Goal: Task Accomplishment & Management: Complete application form

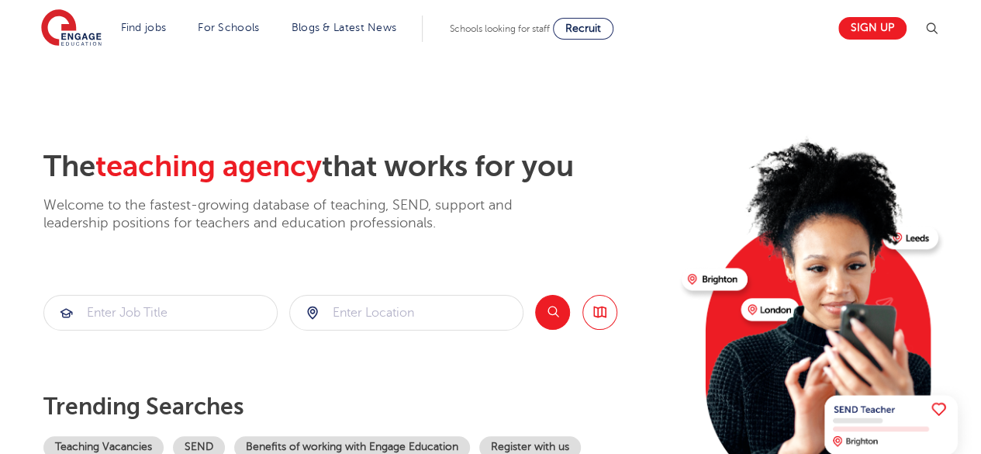
click at [938, 26] on img at bounding box center [931, 28] width 19 height 19
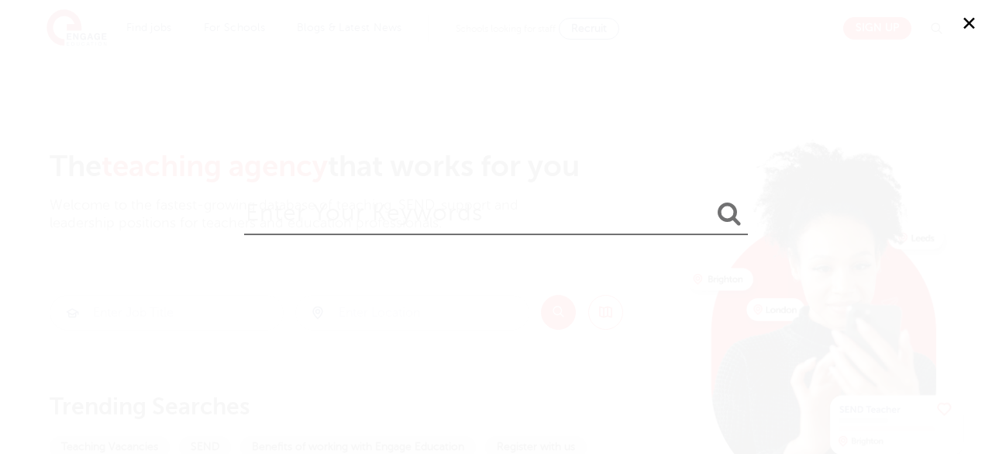
click at [960, 22] on button "✕" at bounding box center [969, 23] width 47 height 47
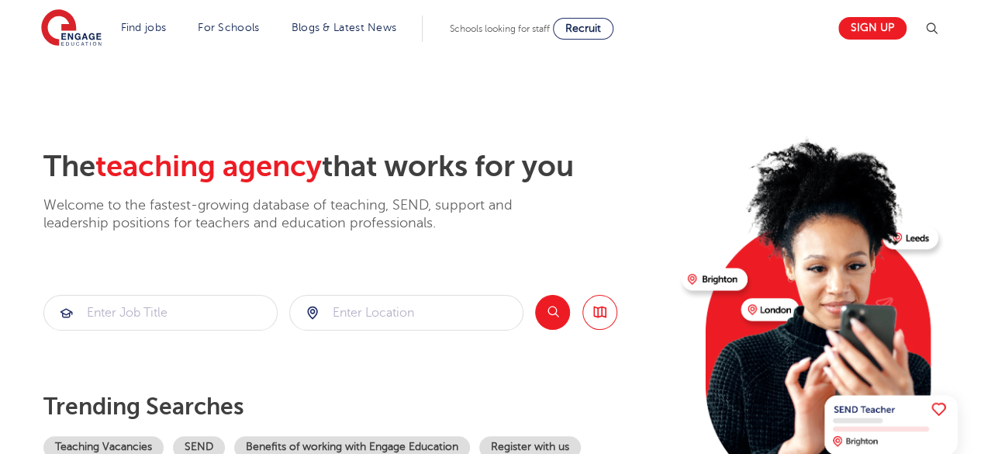
click at [913, 25] on div "Sign up" at bounding box center [884, 28] width 112 height 31
click at [885, 30] on link "Sign up" at bounding box center [872, 28] width 68 height 22
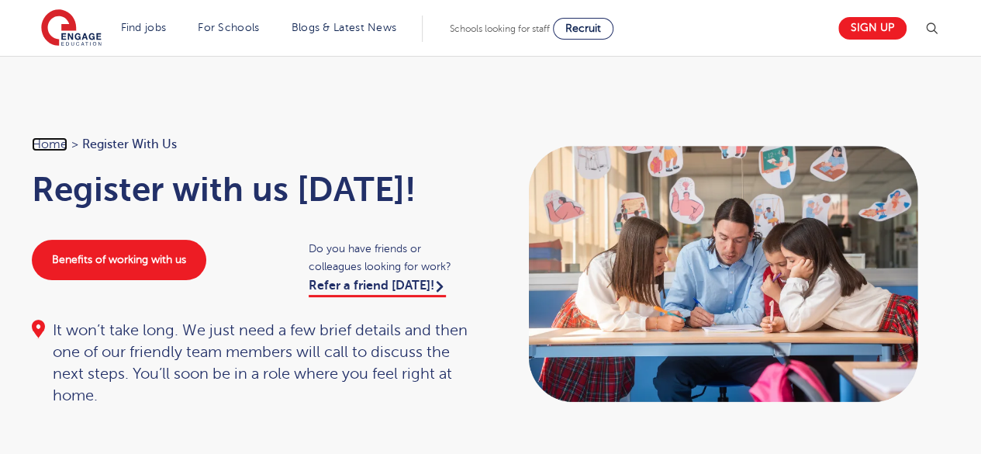
click at [47, 150] on link "Home" at bounding box center [50, 144] width 36 height 14
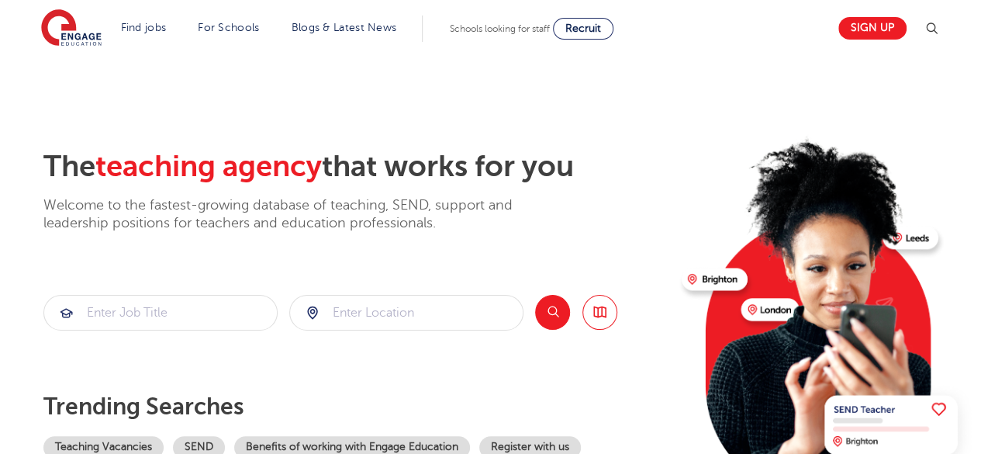
click at [938, 28] on img at bounding box center [931, 28] width 19 height 19
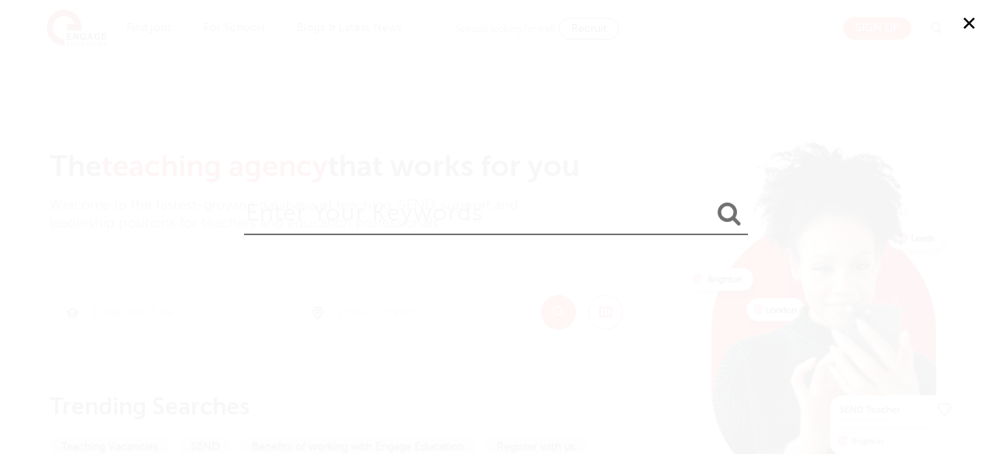
click at [970, 21] on button "✕" at bounding box center [969, 23] width 47 height 47
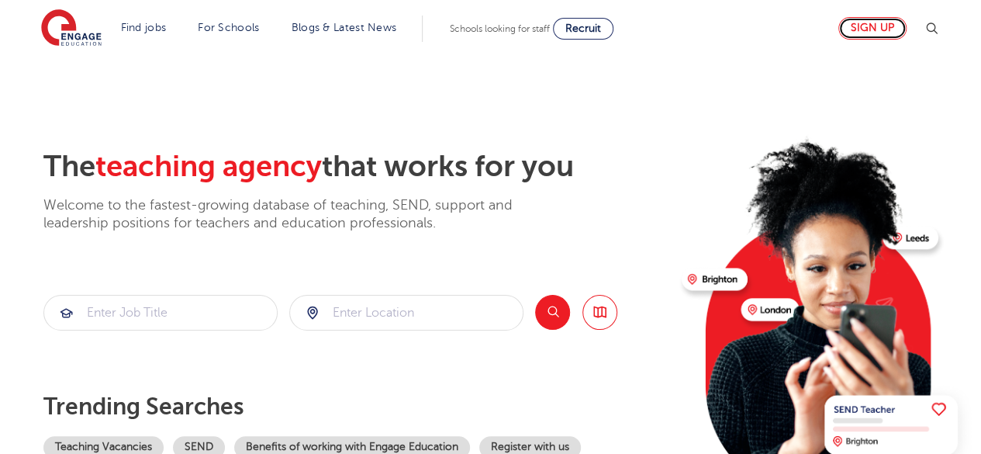
click at [904, 26] on link "Sign up" at bounding box center [872, 28] width 68 height 22
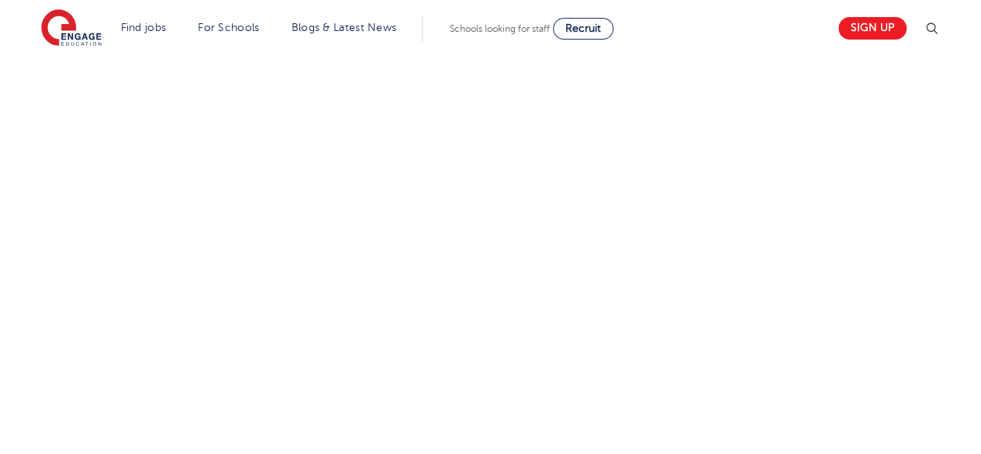
scroll to position [428, 0]
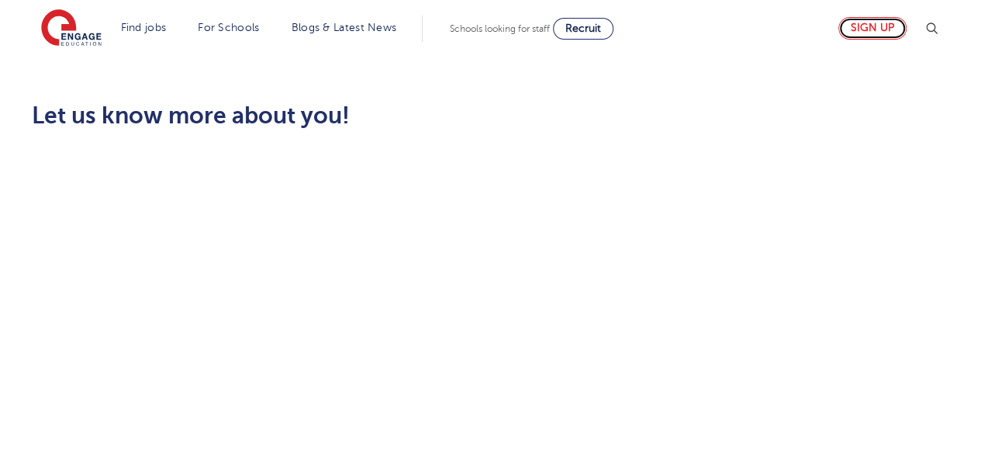
click at [879, 34] on link "Sign up" at bounding box center [872, 28] width 68 height 22
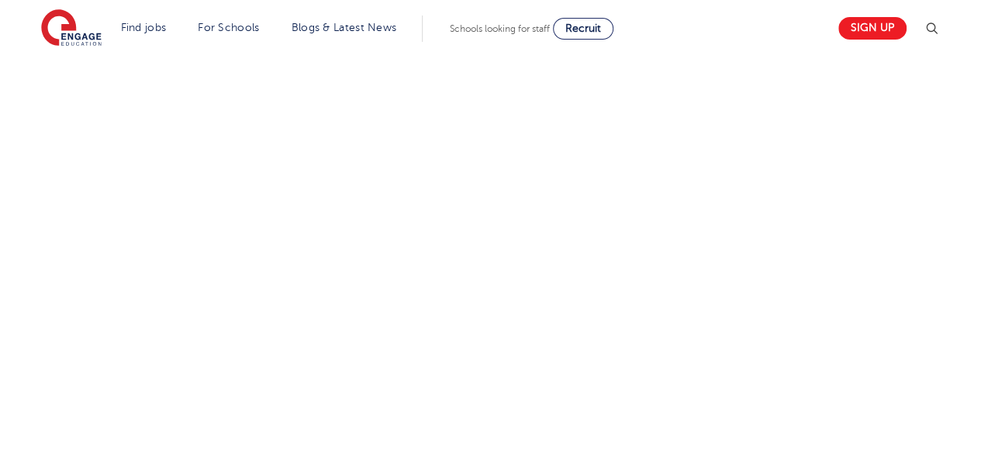
scroll to position [571, 0]
